Goal: Task Accomplishment & Management: Use online tool/utility

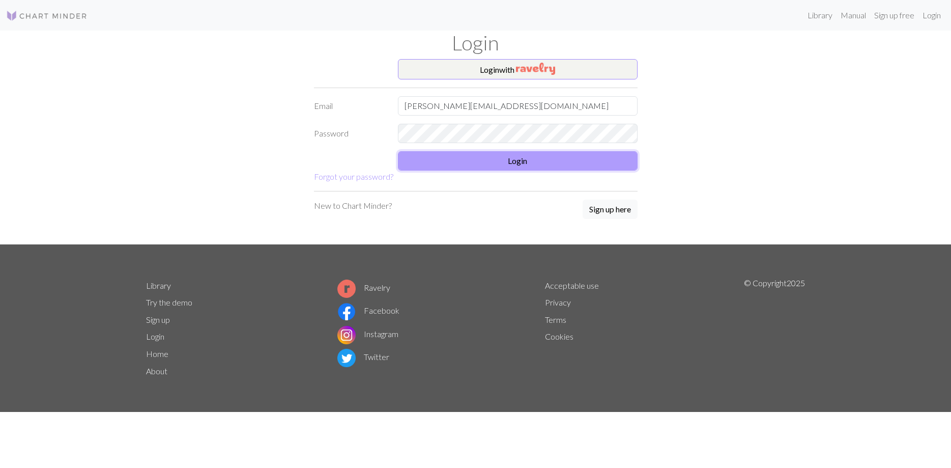
click at [534, 161] on button "Login" at bounding box center [518, 160] width 240 height 19
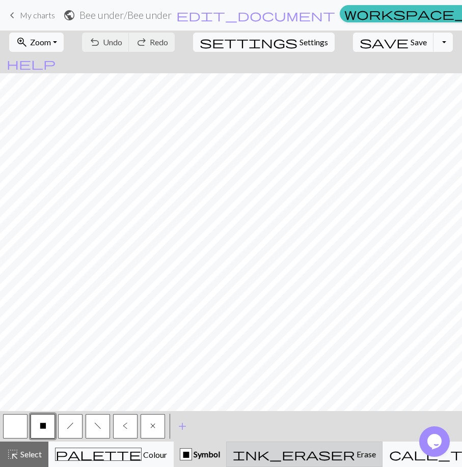
scroll to position [126, 55]
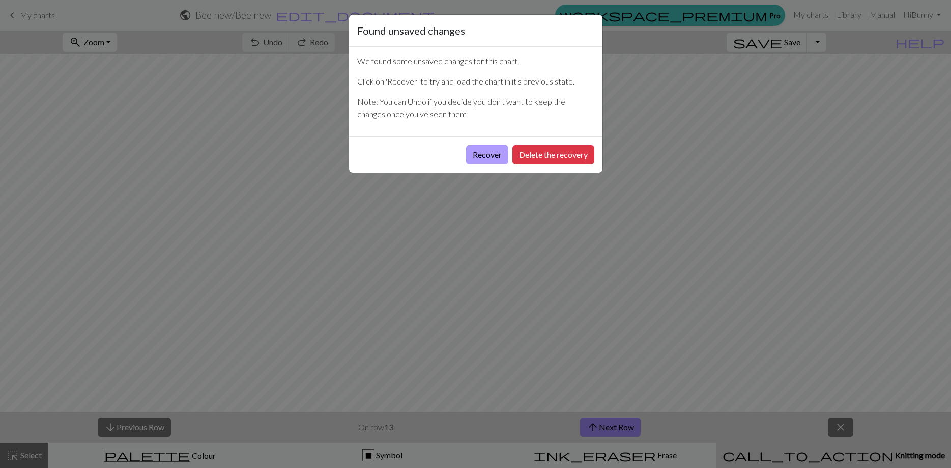
click at [482, 157] on button "Recover" at bounding box center [487, 154] width 42 height 19
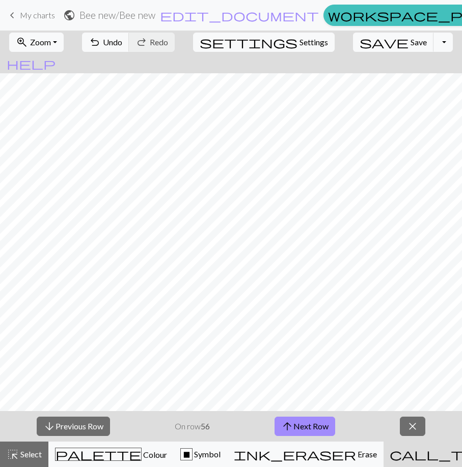
scroll to position [812, 326]
